Goal: Information Seeking & Learning: Learn about a topic

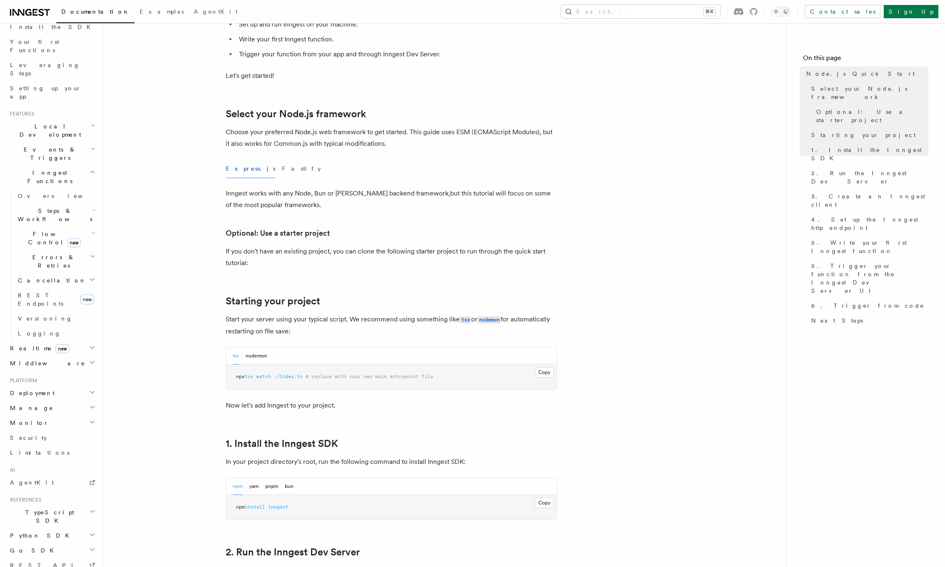
scroll to position [112, 0]
click at [85, 373] on h2 "Deployment" at bounding box center [52, 380] width 91 height 15
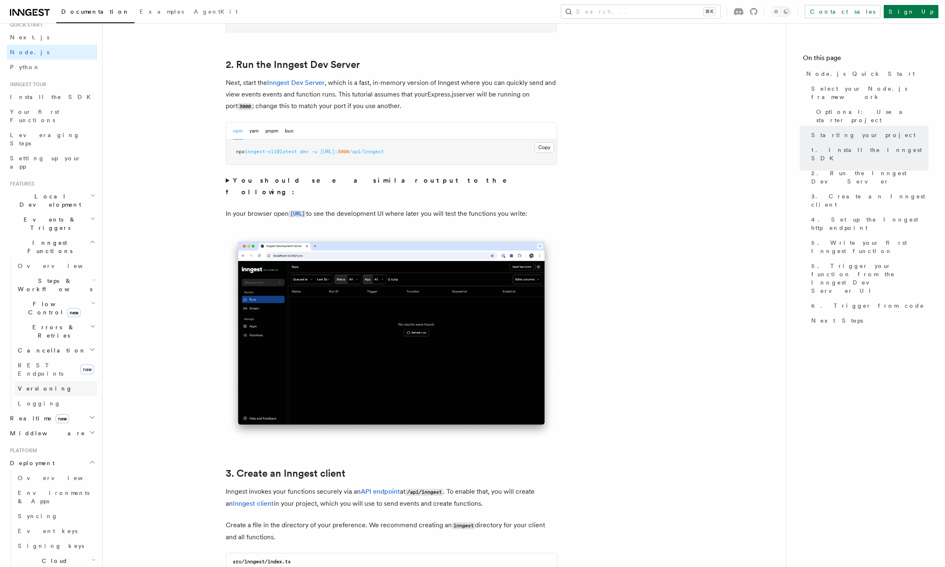
scroll to position [0, 0]
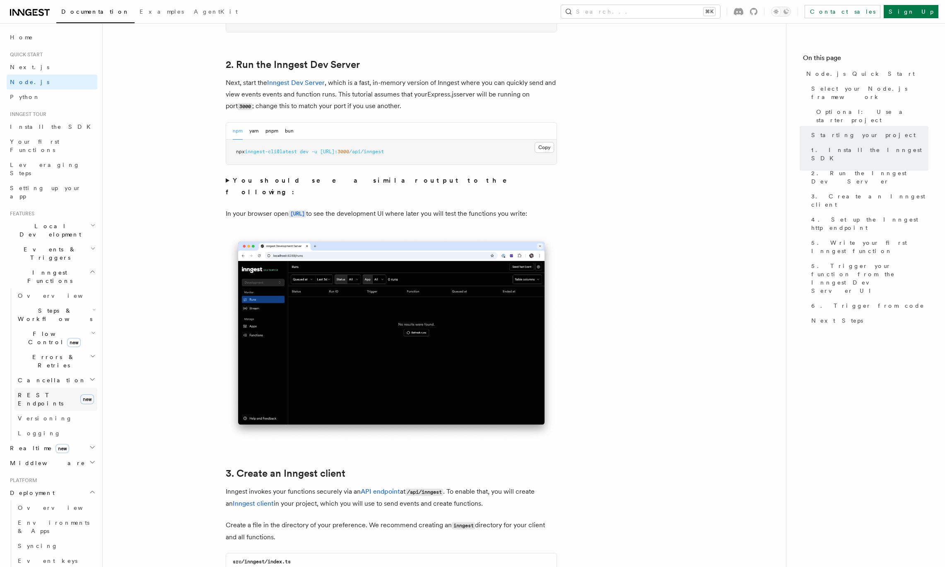
click at [44, 392] on span "REST Endpoints" at bounding box center [41, 399] width 46 height 15
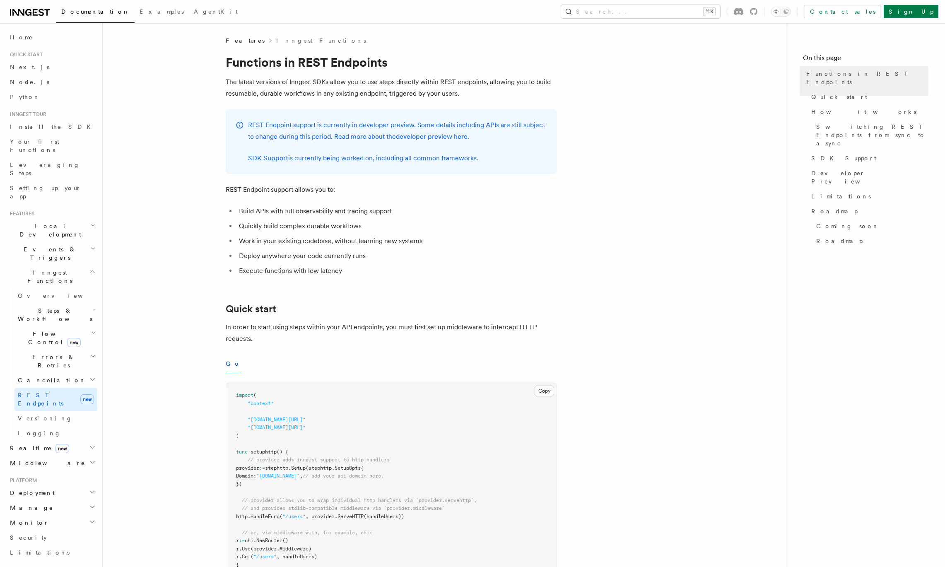
click at [63, 219] on h2 "Local Development" at bounding box center [52, 230] width 91 height 23
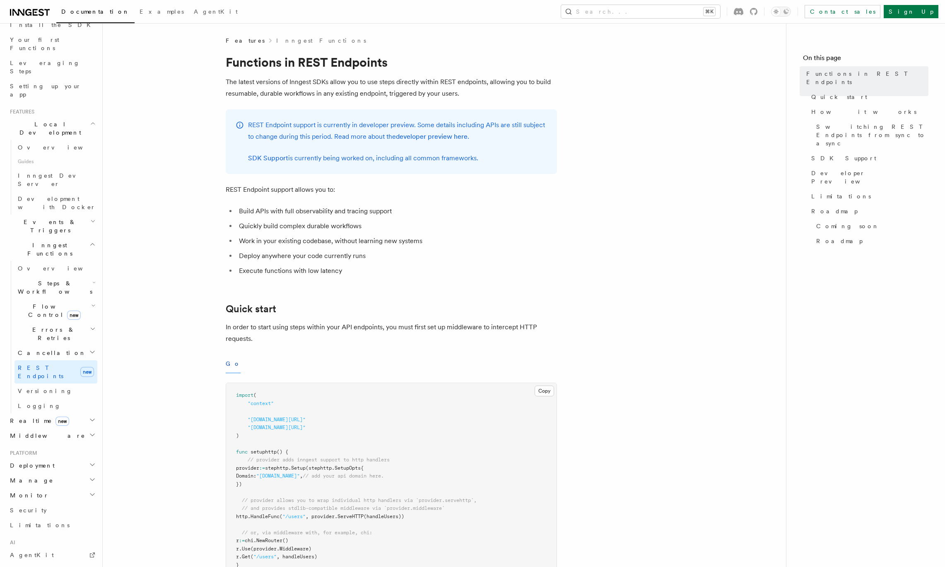
scroll to position [104, 0]
click at [61, 456] on h2 "Deployment" at bounding box center [52, 463] width 91 height 15
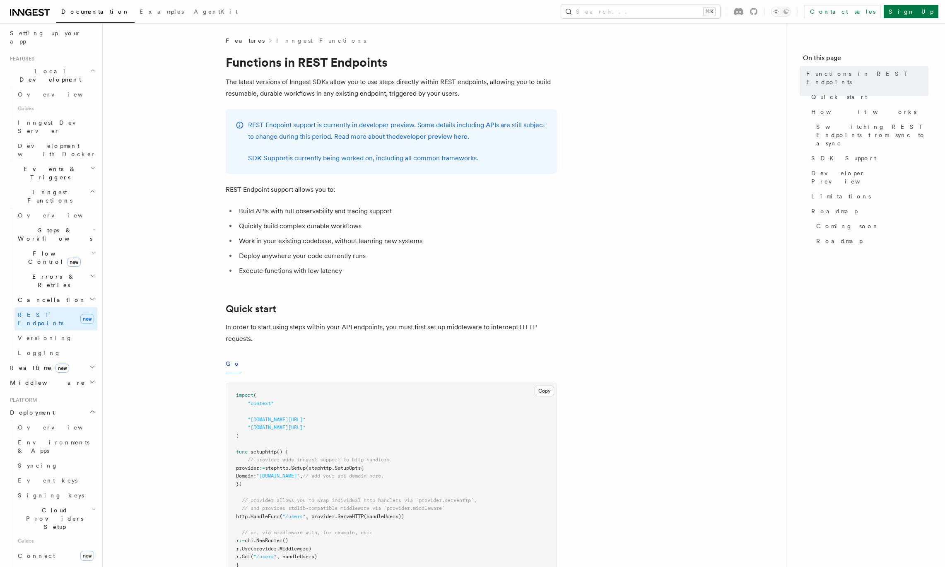
scroll to position [156, 0]
click at [39, 551] on span "Connect" at bounding box center [36, 554] width 37 height 7
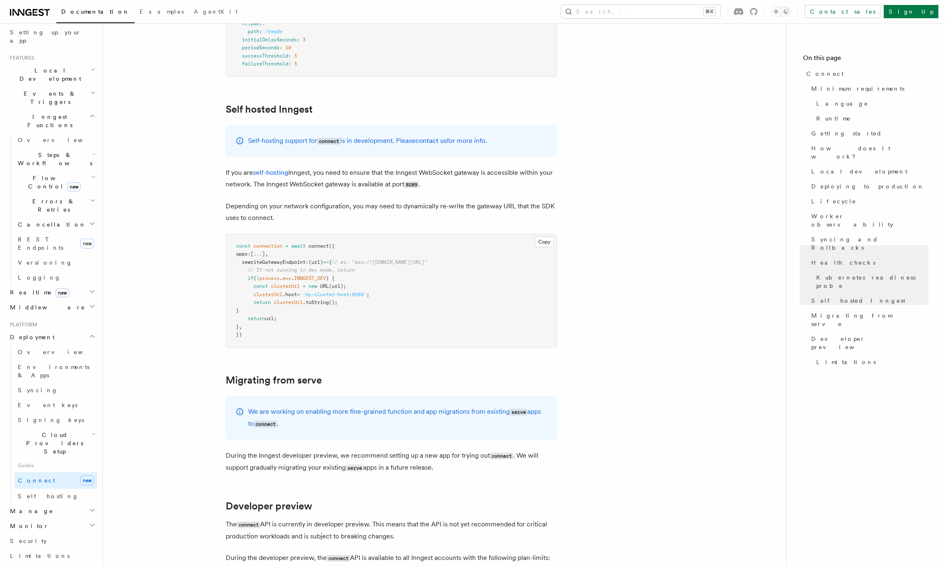
scroll to position [4392, 0]
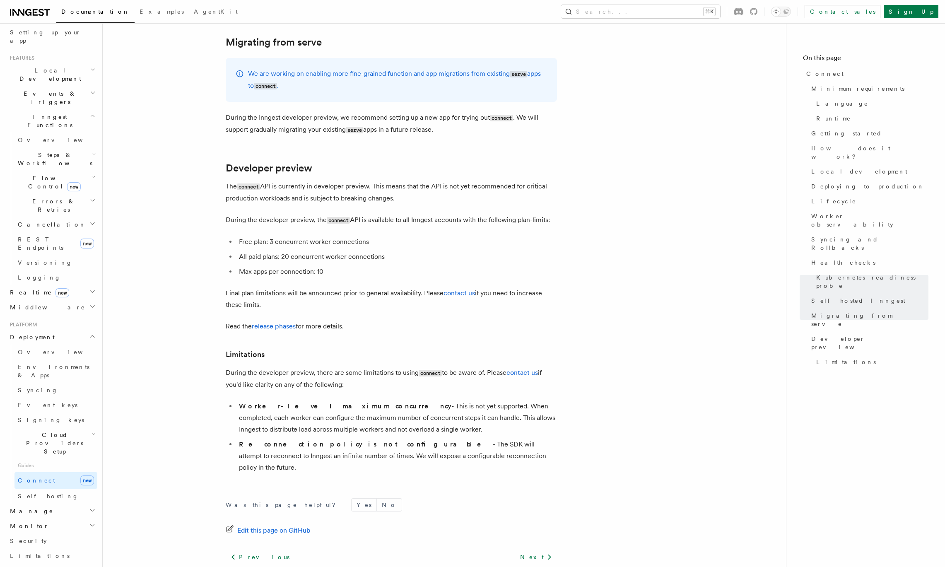
click at [62, 503] on h2 "Manage" at bounding box center [52, 510] width 91 height 15
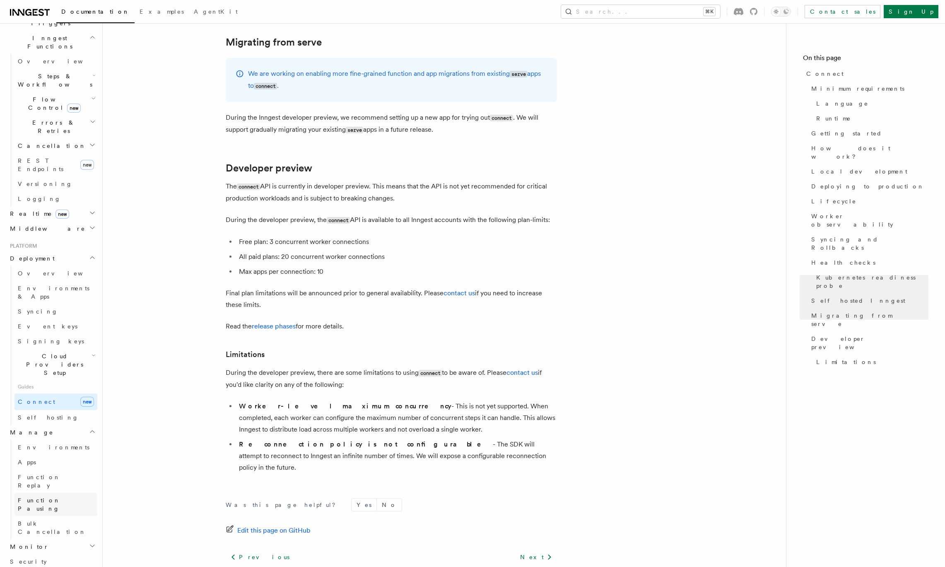
scroll to position [236, 0]
click at [71, 538] on h2 "Monitor" at bounding box center [52, 545] width 91 height 15
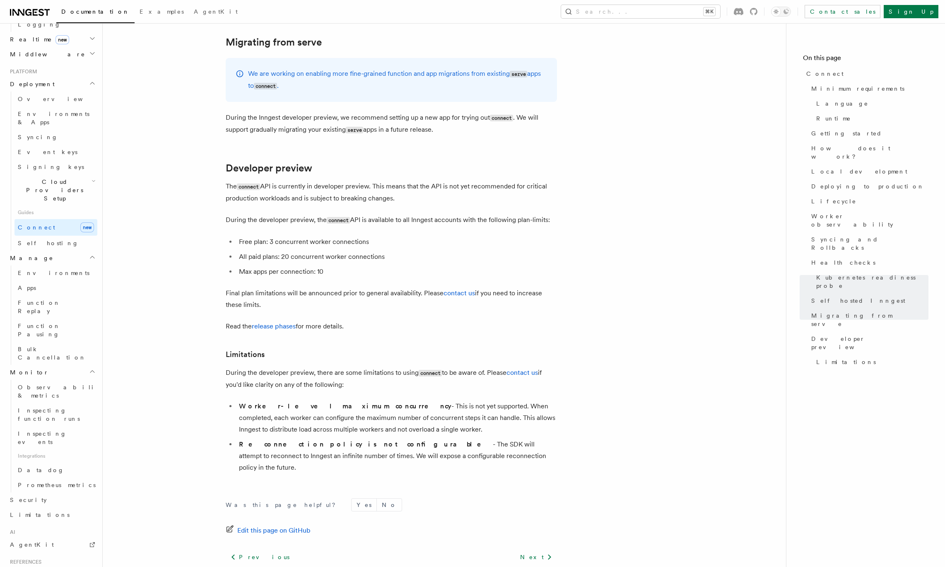
scroll to position [408, 0]
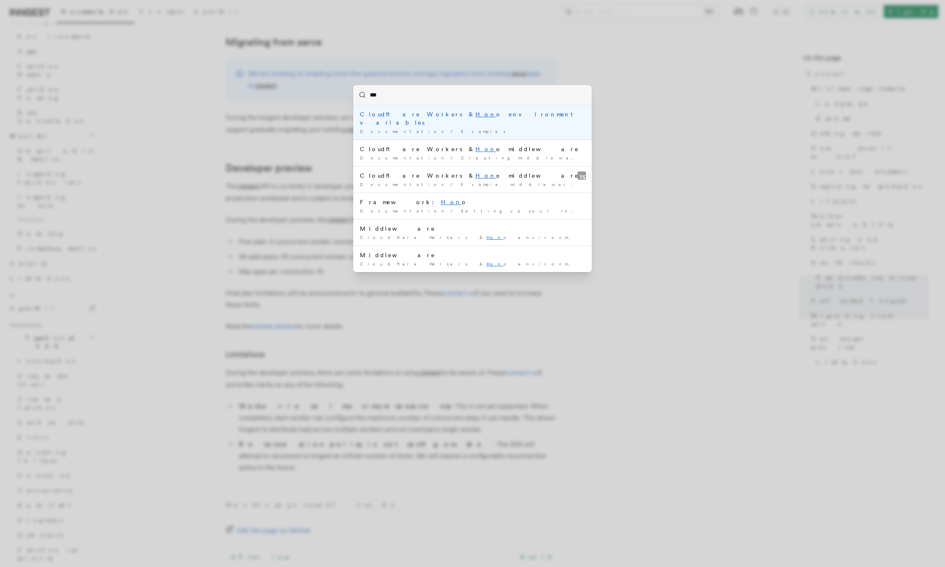
type input "****"
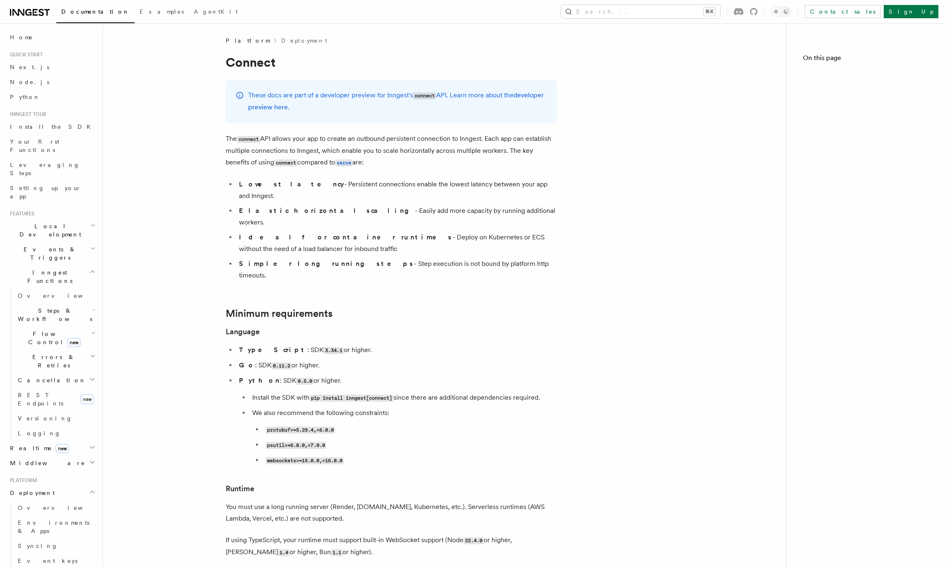
scroll to position [4392, 0]
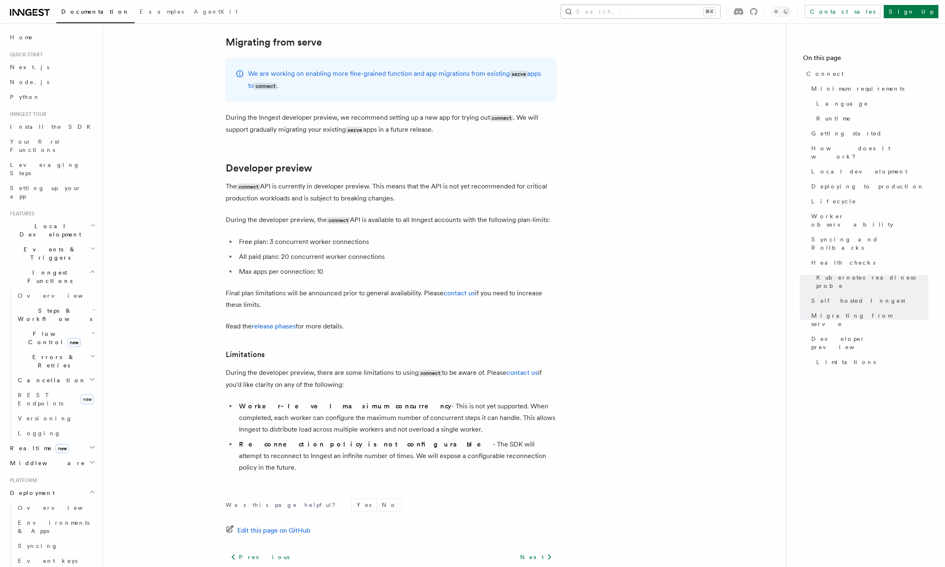
click at [686, 12] on button "Search... ⌘K" at bounding box center [640, 11] width 159 height 13
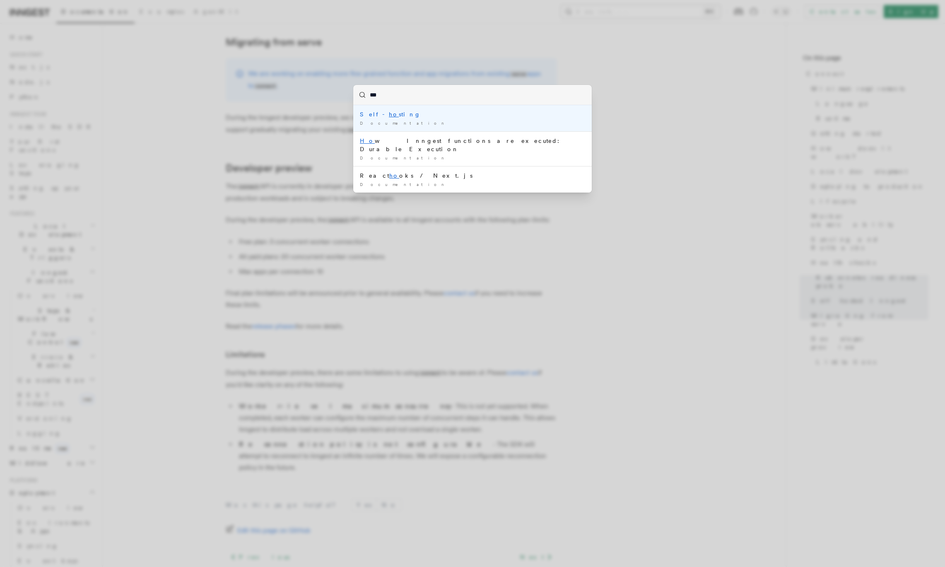
type input "****"
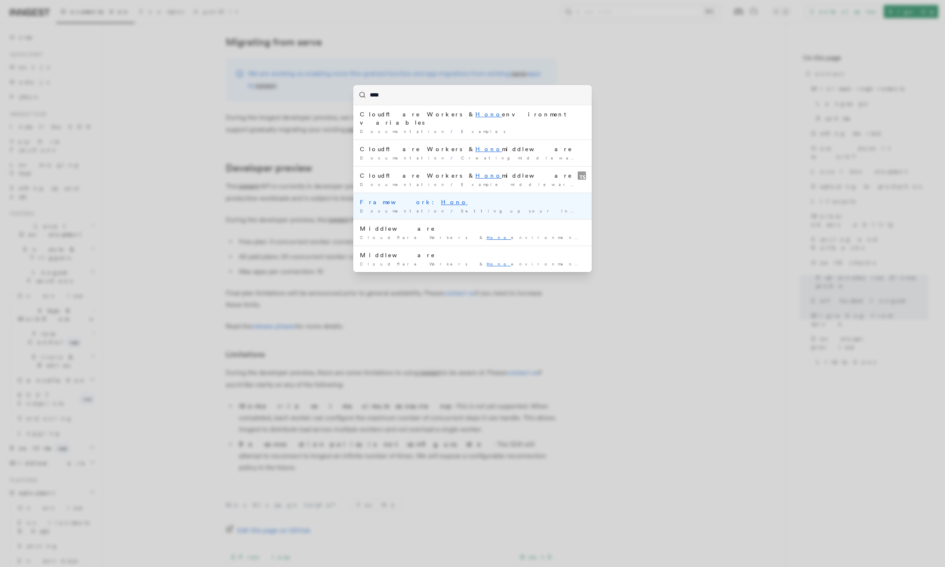
click at [375, 198] on div "Framework: Hono" at bounding box center [472, 202] width 225 height 8
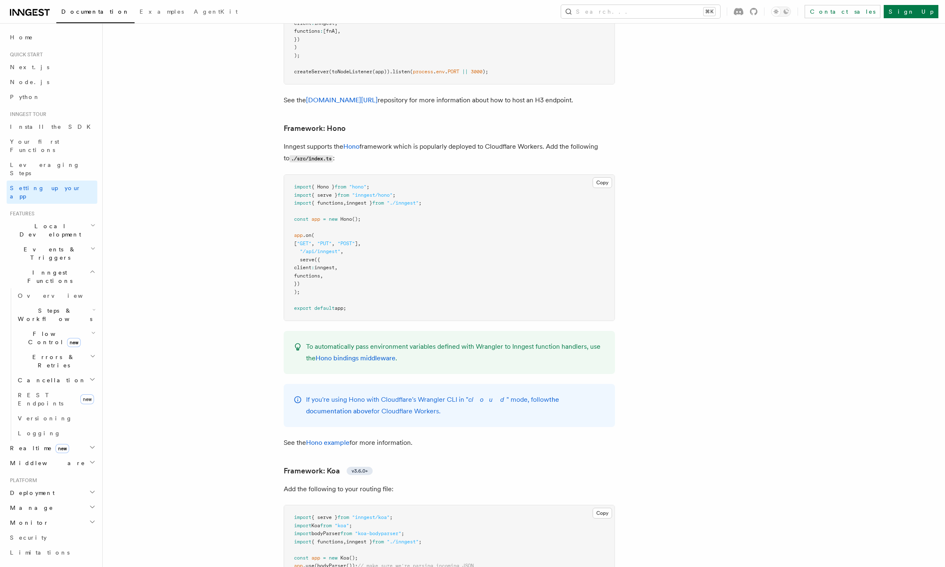
scroll to position [4328, 0]
